Goal: Information Seeking & Learning: Find specific page/section

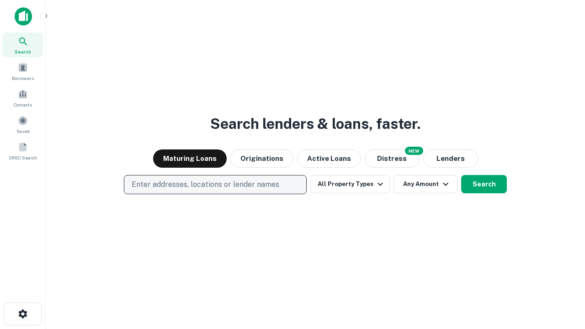
click at [215, 185] on p "Enter addresses, locations or lender names" at bounding box center [206, 184] width 148 height 11
type input "**********"
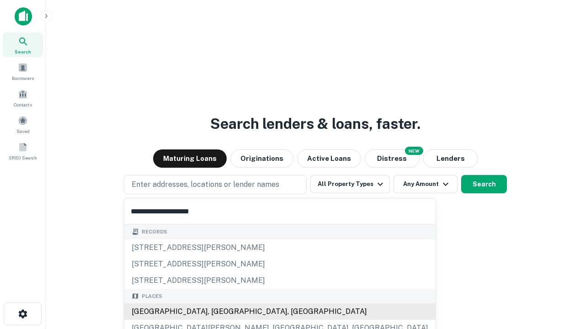
click at [219, 312] on div "[GEOGRAPHIC_DATA], [GEOGRAPHIC_DATA], [GEOGRAPHIC_DATA]" at bounding box center [279, 312] width 311 height 16
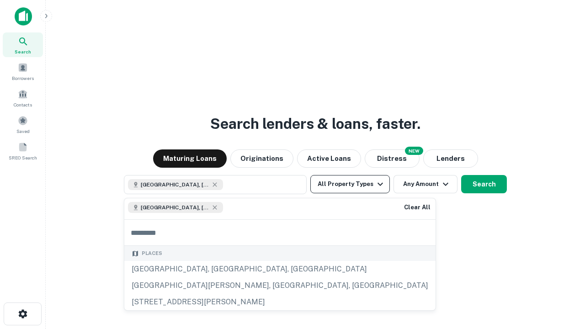
click at [350, 184] on button "All Property Types" at bounding box center [350, 184] width 80 height 18
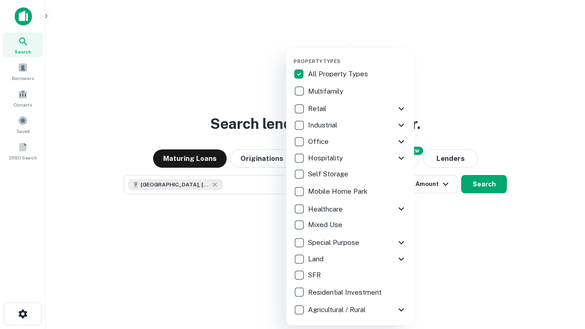
click at [358, 55] on button "button" at bounding box center [358, 55] width 128 height 0
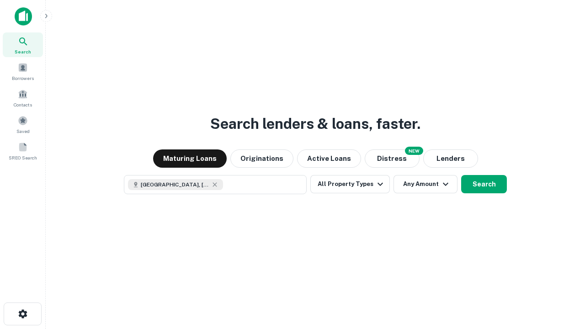
scroll to position [15, 0]
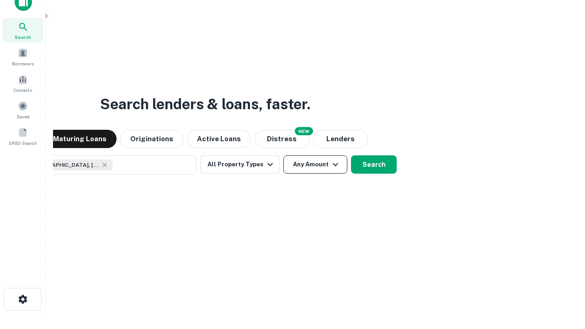
click at [283, 155] on button "Any Amount" at bounding box center [315, 164] width 64 height 18
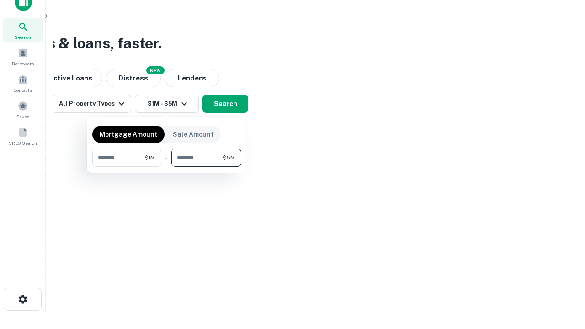
type input "*******"
click at [167, 167] on button "button" at bounding box center [166, 167] width 149 height 0
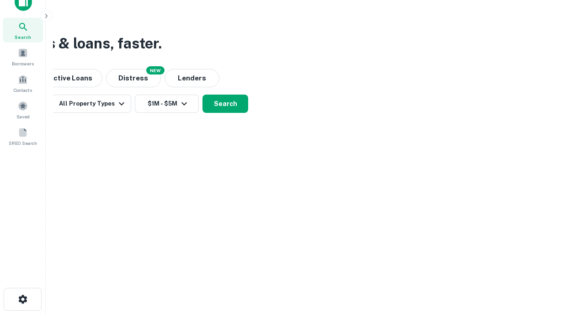
scroll to position [15, 0]
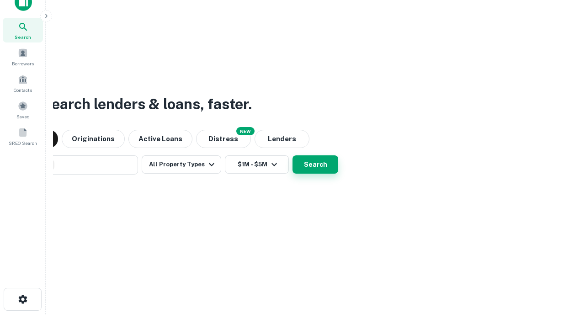
click at [293, 155] on button "Search" at bounding box center [316, 164] width 46 height 18
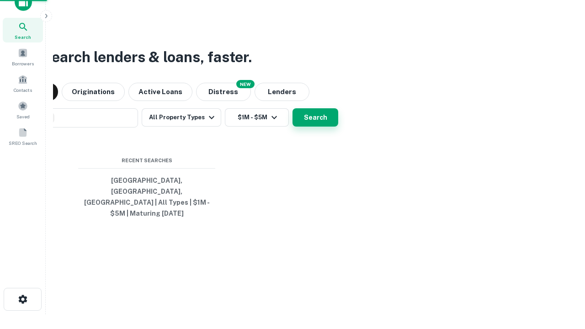
scroll to position [30, 259]
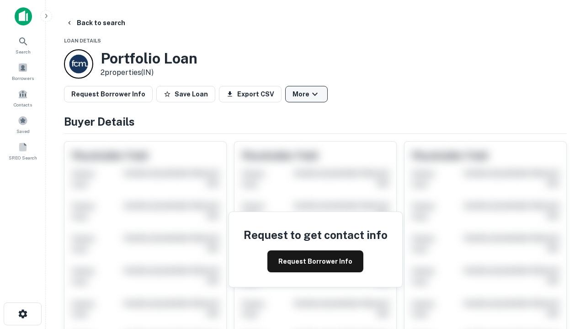
click at [306, 94] on button "More" at bounding box center [306, 94] width 43 height 16
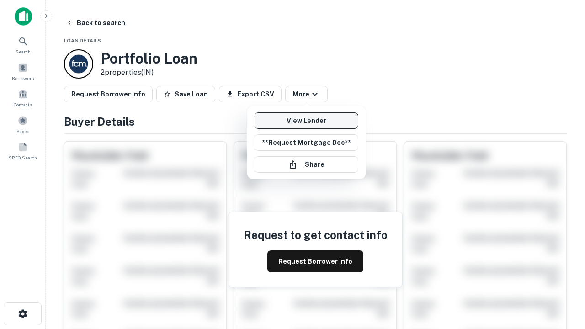
click at [306, 121] on link "View Lender" at bounding box center [307, 120] width 104 height 16
